Goal: Communication & Community: Answer question/provide support

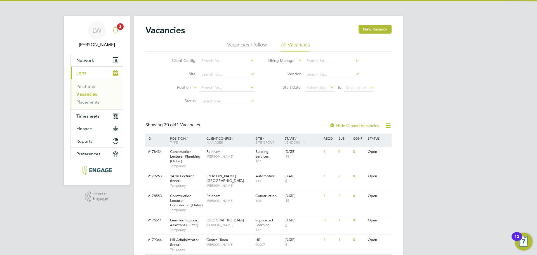
click at [114, 32] on icon "Main navigation" at bounding box center [115, 30] width 5 height 6
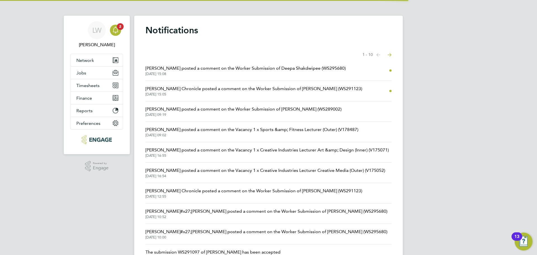
click at [268, 75] on span "[DATE] 15:08" at bounding box center [246, 74] width 200 height 4
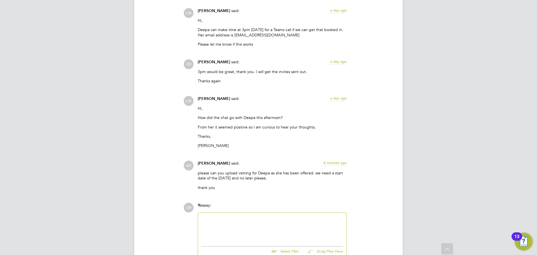
scroll to position [1076, 0]
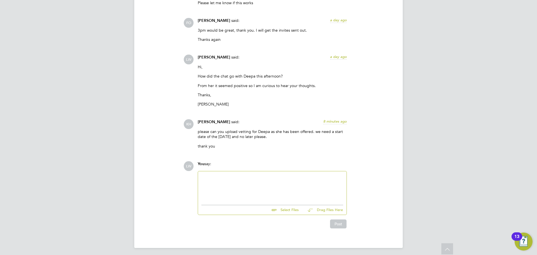
click at [257, 187] on div at bounding box center [273, 187] width 142 height 24
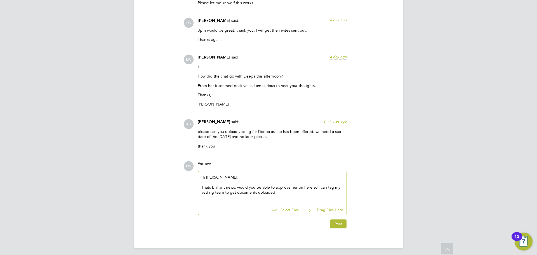
click at [209, 186] on div "Thats brilliant news, would you be able to approve her on here so I can tag my …" at bounding box center [273, 190] width 142 height 10
click at [286, 190] on div "That's brilliant news, would you be able to approve her on here so I can tag my…" at bounding box center [273, 190] width 142 height 10
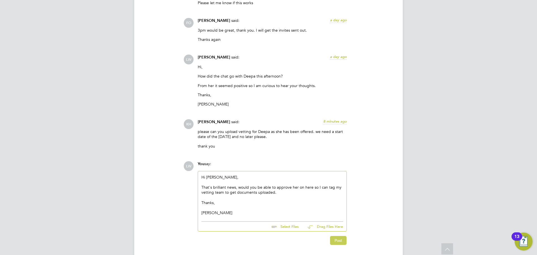
click at [336, 238] on button "Post" at bounding box center [338, 240] width 17 height 9
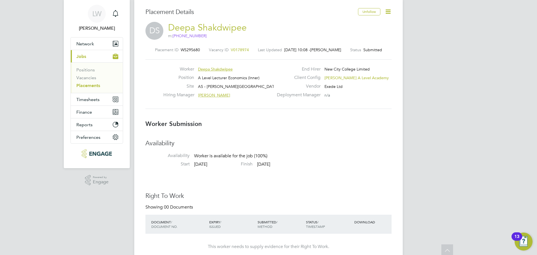
scroll to position [0, 0]
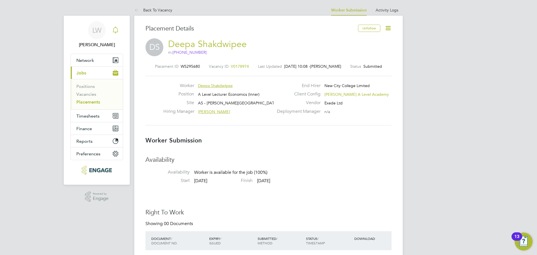
click at [116, 29] on icon "Main navigation" at bounding box center [115, 30] width 7 height 7
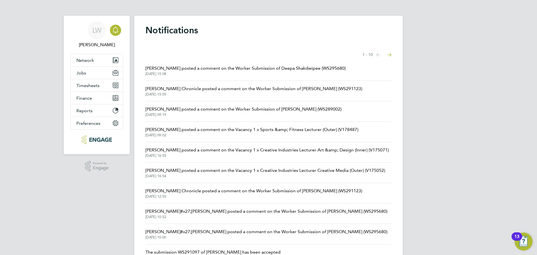
click at [236, 93] on span "[DATE] 15:05" at bounding box center [254, 94] width 217 height 4
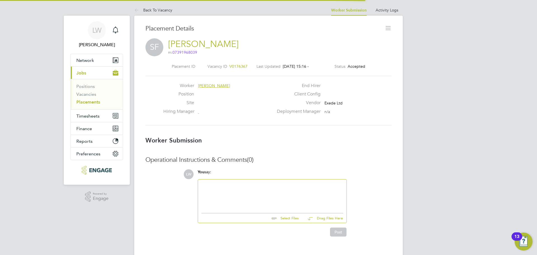
scroll to position [3, 3]
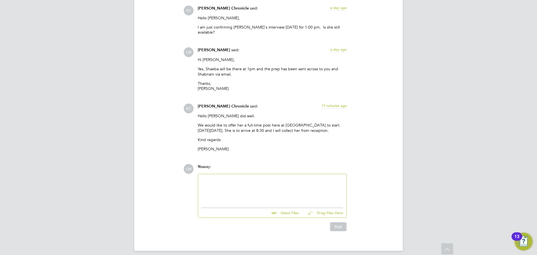
click at [223, 187] on div at bounding box center [273, 189] width 142 height 24
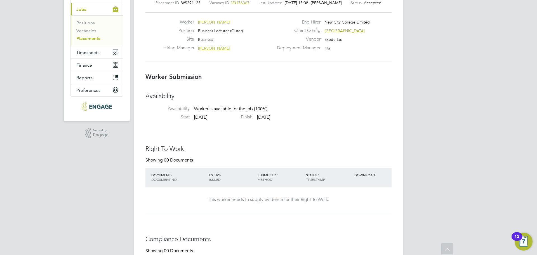
scroll to position [2, 0]
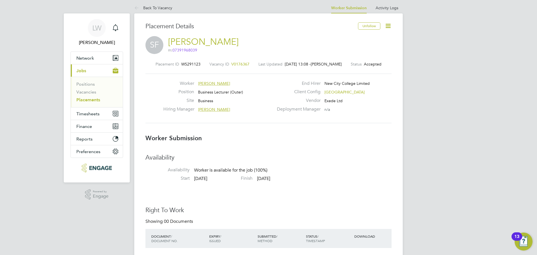
click at [390, 25] on icon at bounding box center [388, 25] width 7 height 7
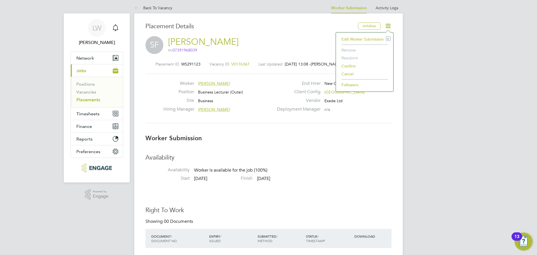
click at [350, 66] on li "Confirm" at bounding box center [365, 66] width 52 height 8
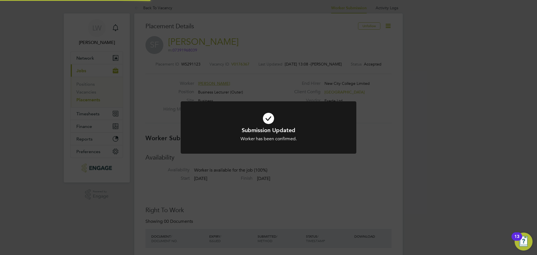
scroll to position [41, 0]
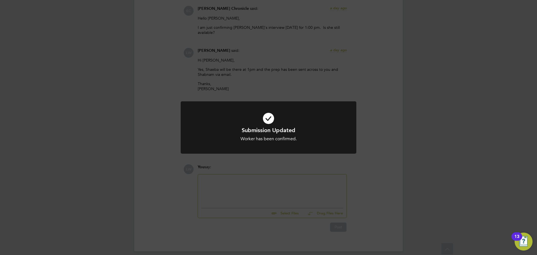
click at [238, 184] on div "Submission Updated Worker has been confirmed. Cancel Okay" at bounding box center [268, 127] width 537 height 255
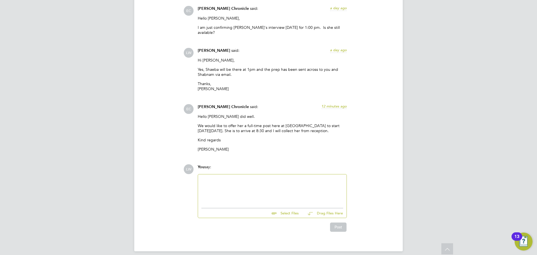
click at [232, 182] on div at bounding box center [273, 190] width 142 height 24
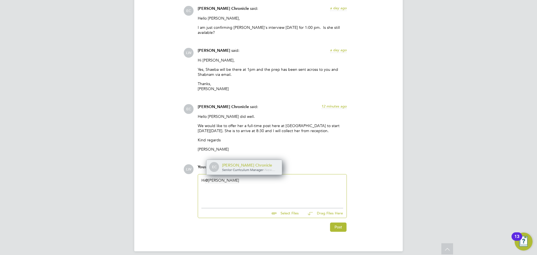
click at [248, 167] on span "Senior Curriculum Manager" at bounding box center [242, 169] width 41 height 4
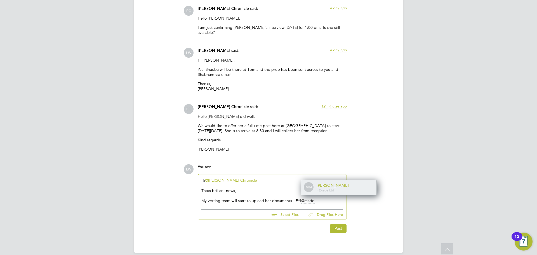
click at [335, 183] on div "[PERSON_NAME]" at bounding box center [345, 185] width 56 height 5
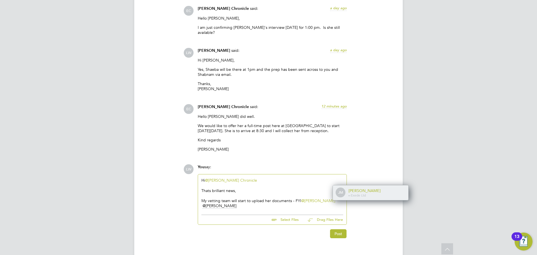
click at [349, 193] on span "-" at bounding box center [349, 195] width 1 height 4
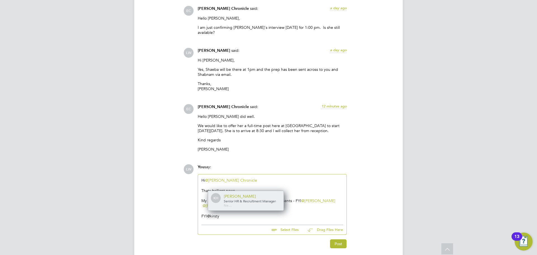
click at [253, 199] on span "Senior HR & Recruitment Manager" at bounding box center [250, 201] width 52 height 4
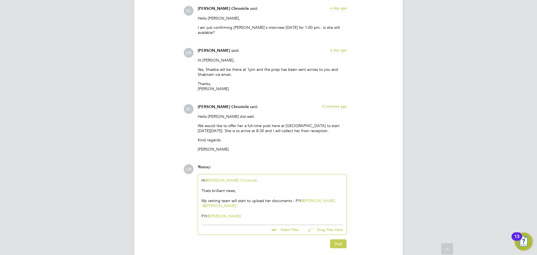
click at [338, 239] on button "Post" at bounding box center [338, 243] width 17 height 9
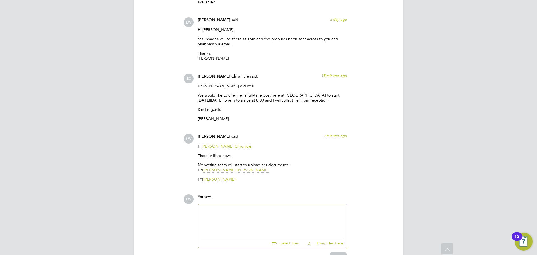
scroll to position [972, 0]
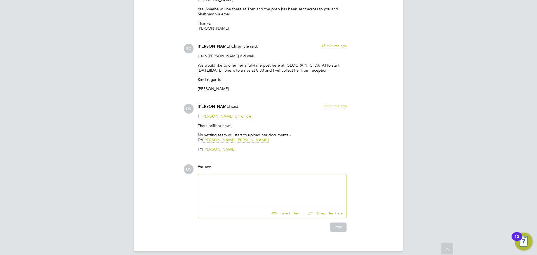
click at [229, 182] on div at bounding box center [273, 190] width 142 height 24
drag, startPoint x: 278, startPoint y: 176, endPoint x: 274, endPoint y: 175, distance: 4.0
click at [274, 178] on div "Are you the time sheet approver [PERSON_NAME]?" at bounding box center [273, 190] width 142 height 24
click at [223, 178] on div "Are you the time sheet approver [PERSON_NAME]?" at bounding box center [273, 190] width 142 height 24
click at [336, 223] on button "Post" at bounding box center [338, 227] width 17 height 9
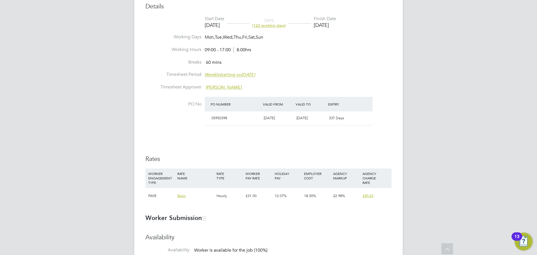
scroll to position [329, 0]
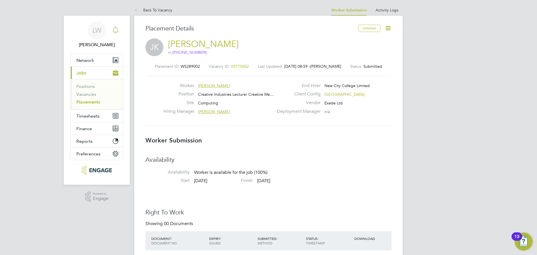
click at [119, 31] on div "Main navigation" at bounding box center [115, 30] width 11 height 11
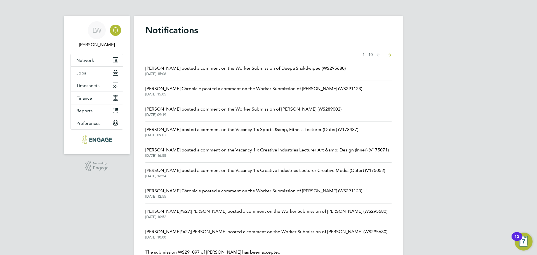
click at [231, 73] on span "[DATE] 15:08" at bounding box center [246, 74] width 200 height 4
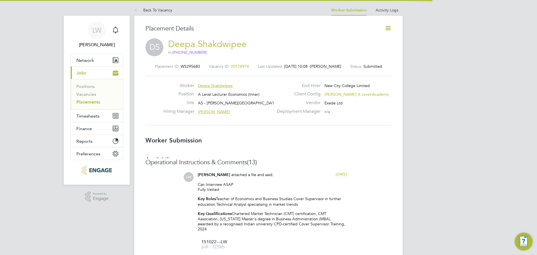
scroll to position [3, 3]
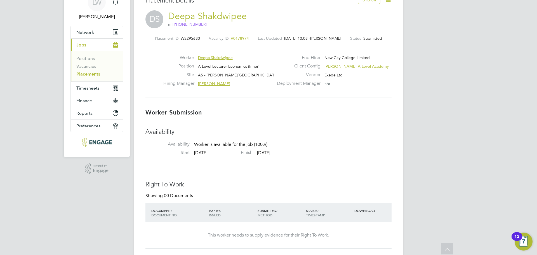
click at [235, 39] on span "V0178974" at bounding box center [240, 38] width 18 height 5
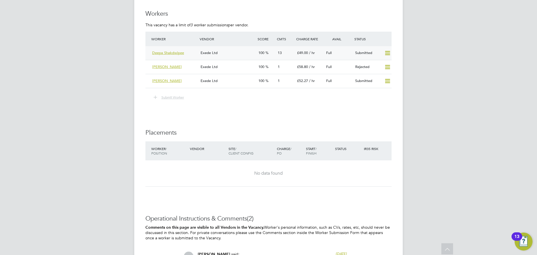
click at [220, 53] on div "Exede Ltd" at bounding box center [227, 52] width 58 height 9
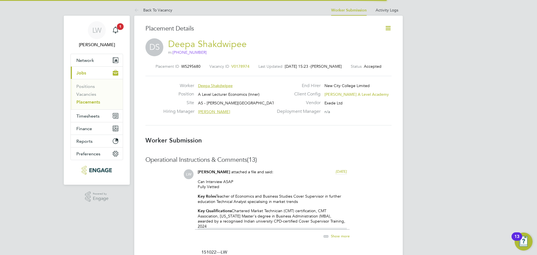
scroll to position [3, 3]
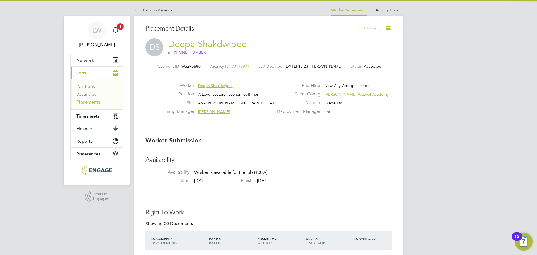
click at [390, 29] on icon at bounding box center [388, 28] width 7 height 7
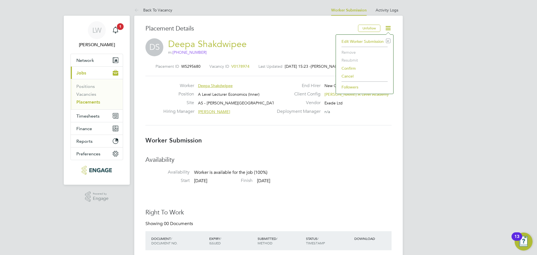
click at [357, 67] on li "Confirm" at bounding box center [365, 68] width 52 height 8
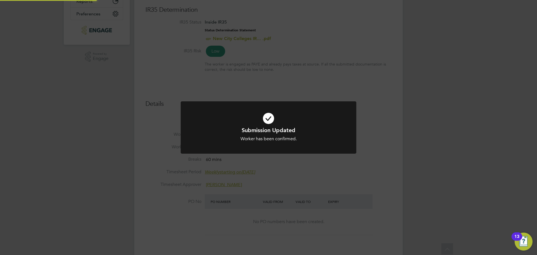
scroll to position [17, 39]
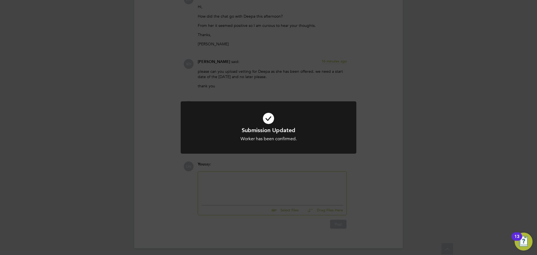
click at [229, 173] on div "Submission Updated Worker has been confirmed. Cancel Okay" at bounding box center [268, 127] width 537 height 255
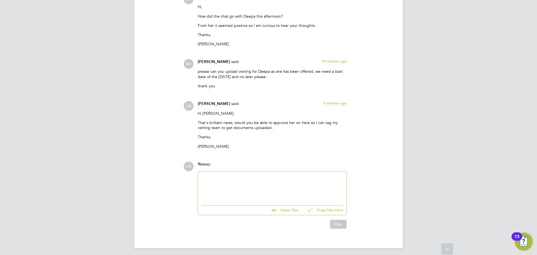
click at [228, 175] on div at bounding box center [273, 187] width 142 height 24
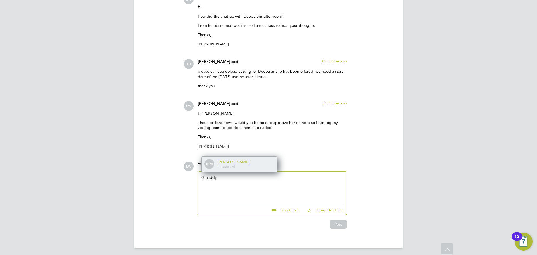
click at [234, 161] on div "[PERSON_NAME]" at bounding box center [245, 162] width 56 height 5
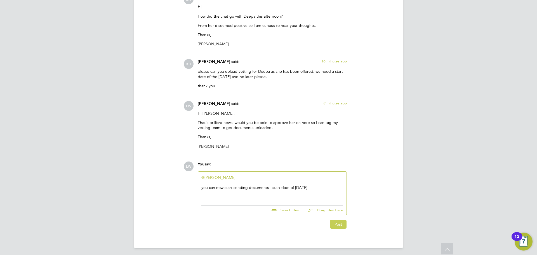
click at [340, 222] on button "Post" at bounding box center [338, 224] width 17 height 9
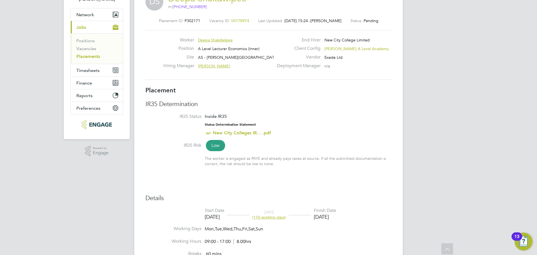
scroll to position [36, 0]
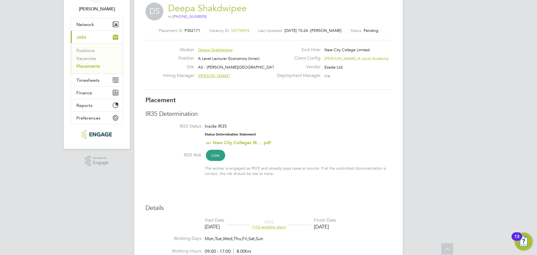
click at [214, 76] on span "[PERSON_NAME]" at bounding box center [214, 75] width 32 height 5
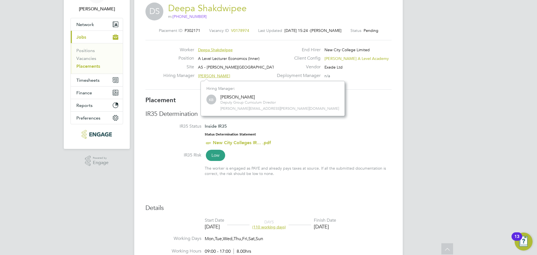
scroll to position [35, 84]
